Goal: Information Seeking & Learning: Understand process/instructions

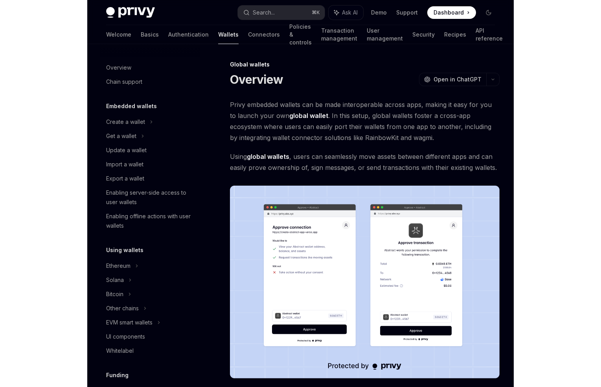
scroll to position [293, 0]
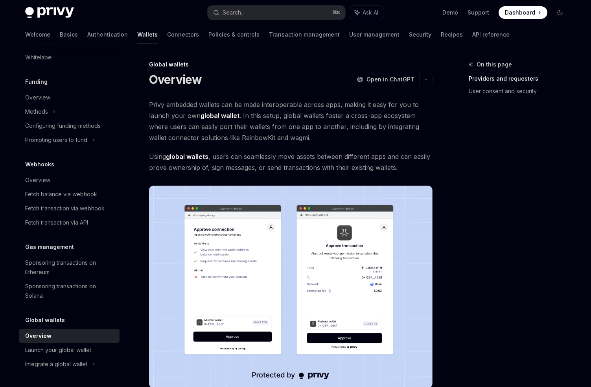
type textarea "*"
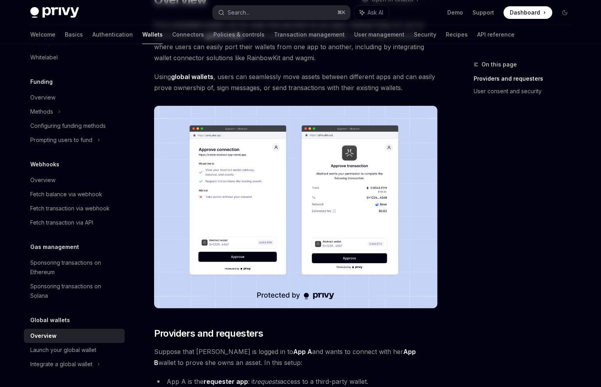
scroll to position [0, 0]
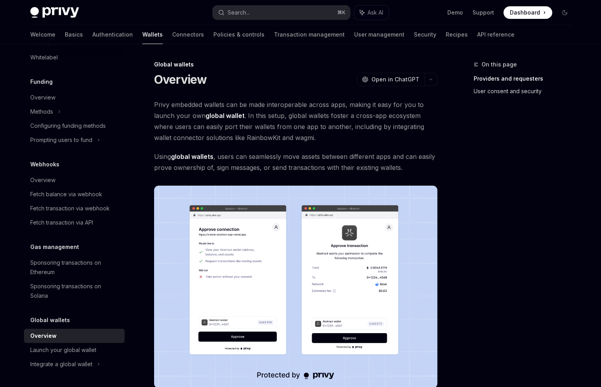
click at [476, 88] on link "User consent and security" at bounding box center [526, 91] width 104 height 13
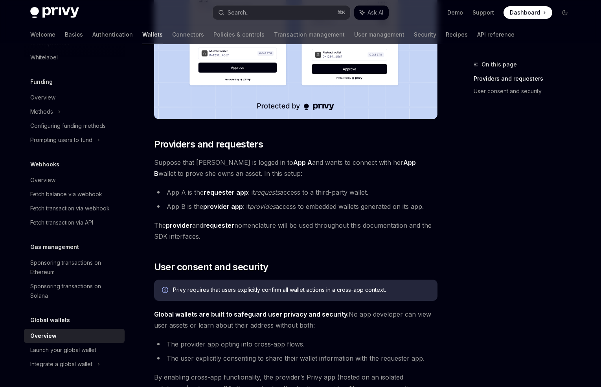
scroll to position [114, 0]
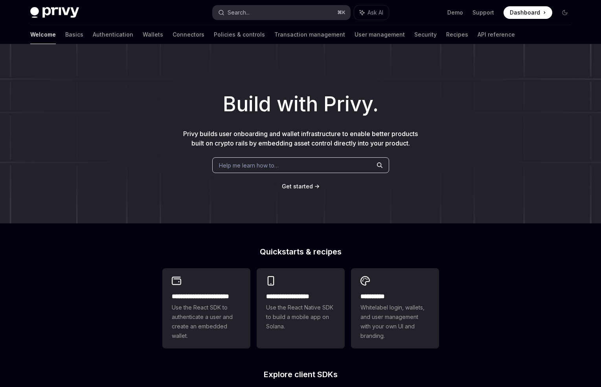
click at [260, 9] on button "Search... ⌘ K" at bounding box center [282, 13] width 138 height 14
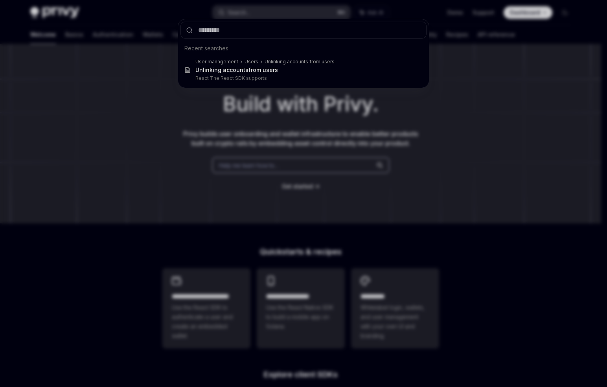
type input "*"
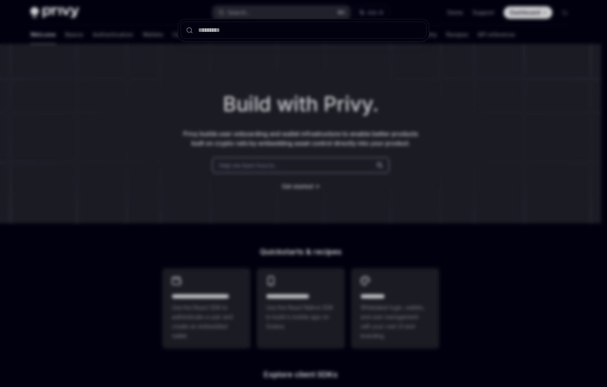
type input "*"
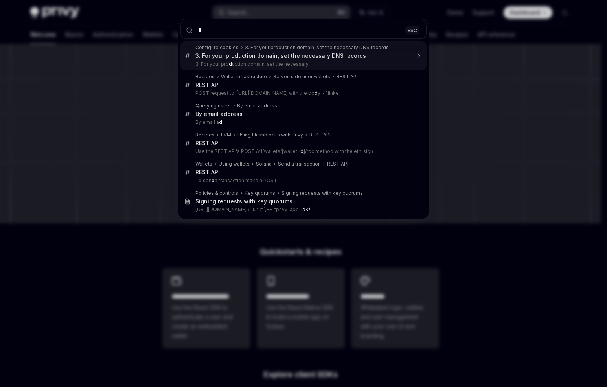
type textarea "*"
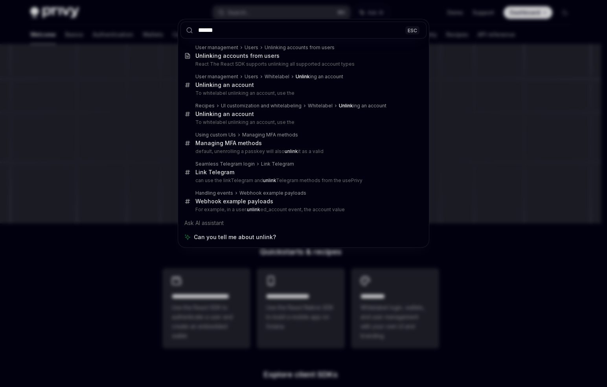
type input "******"
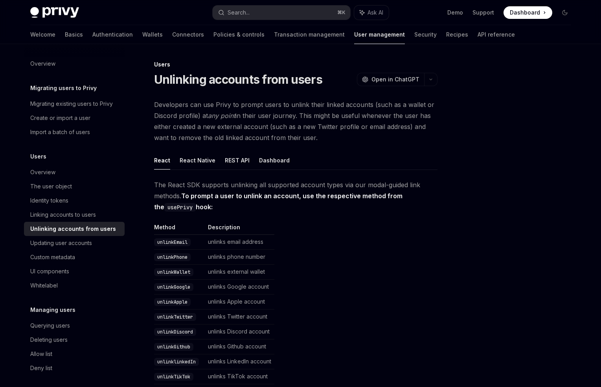
scroll to position [44, 0]
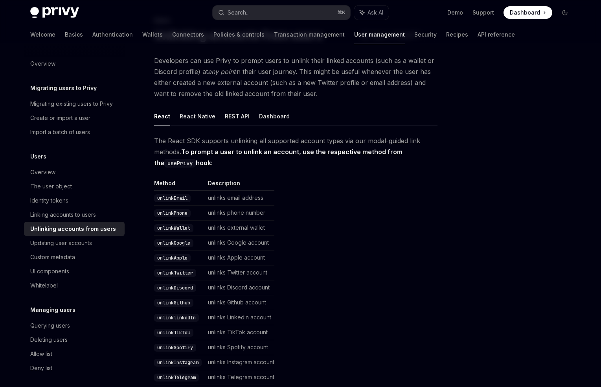
click at [327, 204] on table "Method Description unlinkEmail unlinks email address unlinkPhone unlinks phone …" at bounding box center [295, 296] width 283 height 235
click at [327, 169] on div "The React SDK supports unlinking all supported account types via our modal-guid…" at bounding box center [295, 381] width 283 height 492
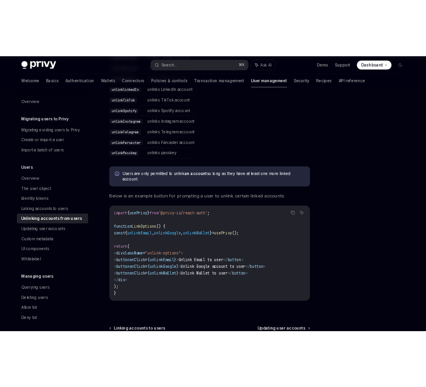
scroll to position [340, 0]
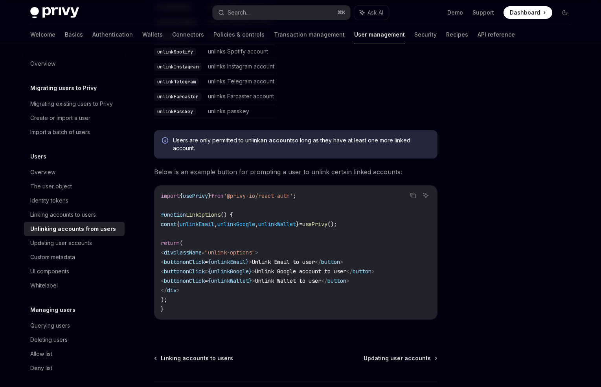
type textarea "*"
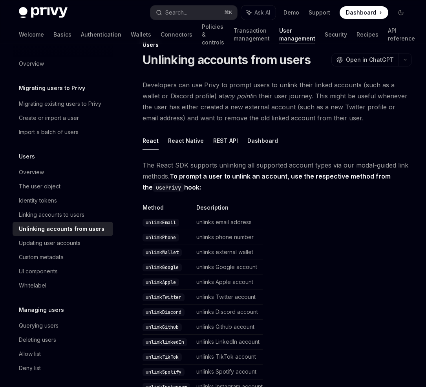
scroll to position [19, 0]
click at [170, 254] on code "unlinkWallet" at bounding box center [162, 253] width 39 height 8
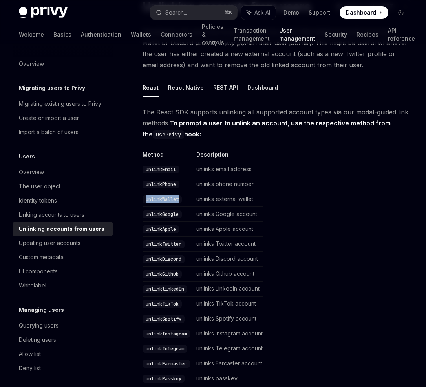
copy code "unlinkWallet"
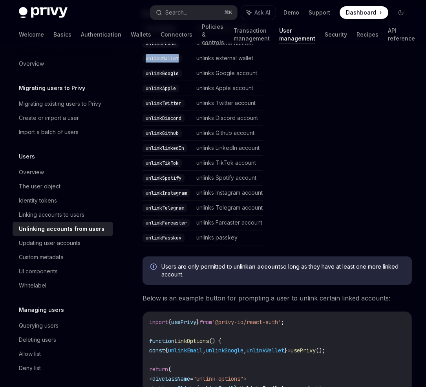
scroll to position [236, 0]
